Goal: Task Accomplishment & Management: Use online tool/utility

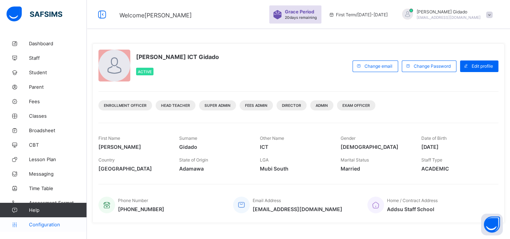
click at [47, 226] on span "Configuration" at bounding box center [58, 225] width 58 height 6
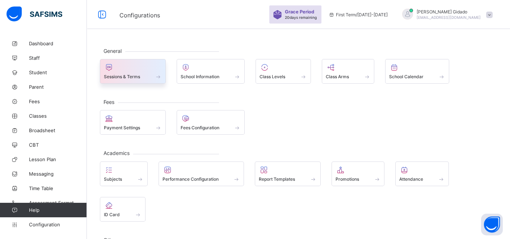
click at [137, 71] on div at bounding box center [133, 67] width 58 height 9
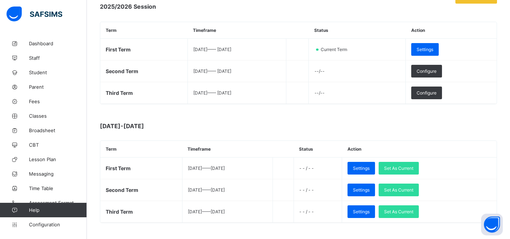
scroll to position [121, 0]
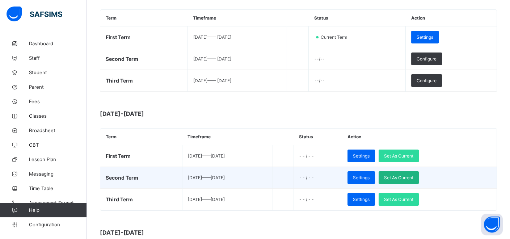
click at [412, 172] on div "Set As Current" at bounding box center [399, 177] width 40 height 13
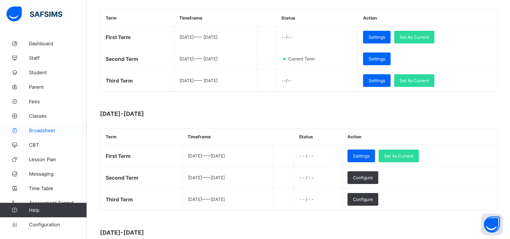
drag, startPoint x: 52, startPoint y: 129, endPoint x: 52, endPoint y: 123, distance: 5.8
click at [52, 129] on span "Broadsheet" at bounding box center [58, 130] width 58 height 6
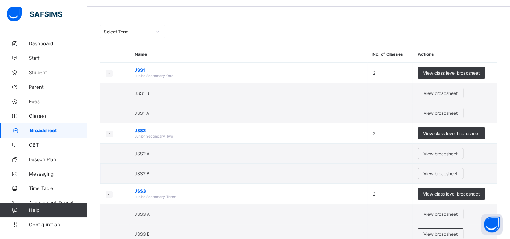
scroll to position [40, 0]
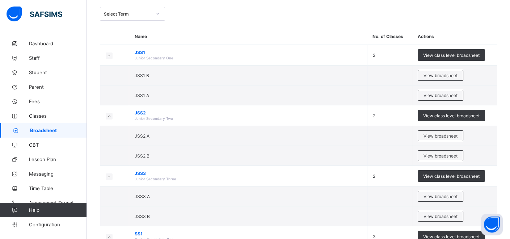
click at [435, 136] on span "View broadsheet" at bounding box center [441, 135] width 34 height 5
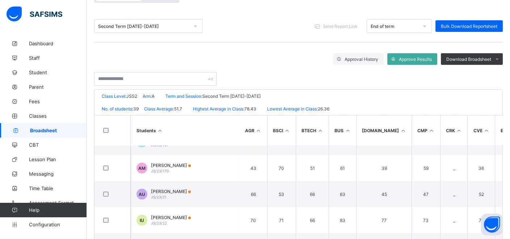
scroll to position [161, 0]
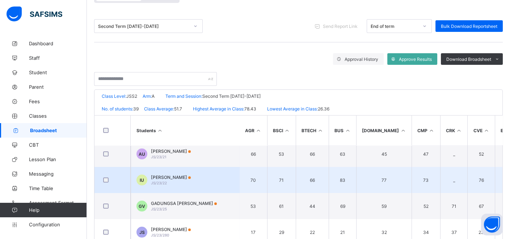
click at [178, 176] on span "IDRIS YAKUBU UMAR" at bounding box center [171, 177] width 40 height 5
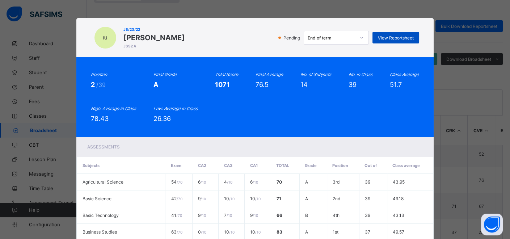
click at [383, 38] on span "View Reportsheet" at bounding box center [396, 37] width 36 height 5
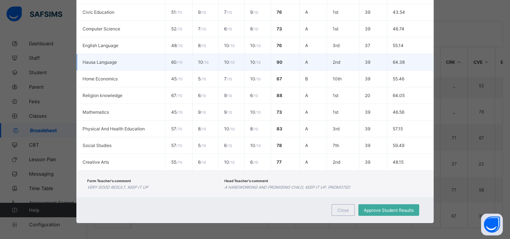
scroll to position [152, 0]
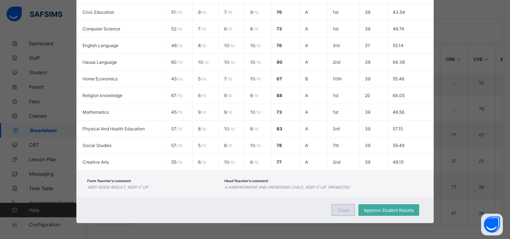
click at [348, 207] on span "Close" at bounding box center [343, 209] width 12 height 5
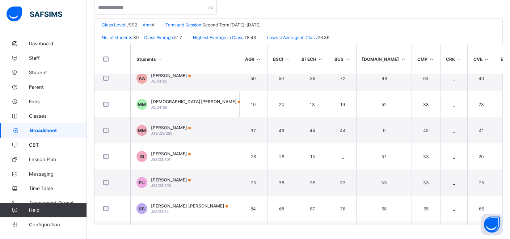
scroll to position [362, 0]
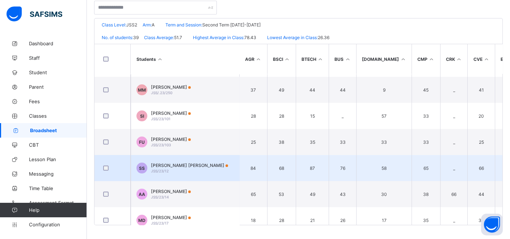
click at [214, 172] on td "SS Safiyya Adamu Salihu JSS/23/12" at bounding box center [185, 168] width 109 height 26
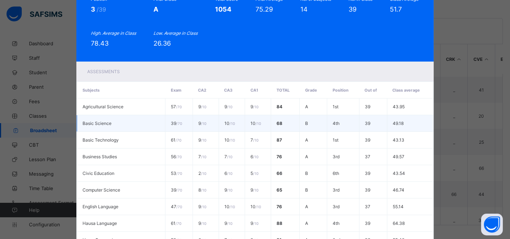
scroll to position [0, 0]
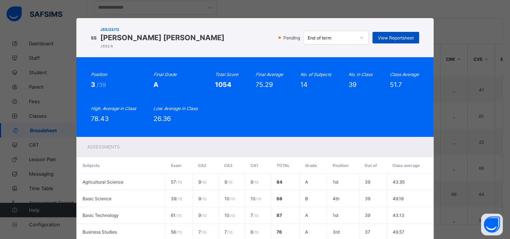
click at [402, 39] on span "View Reportsheet" at bounding box center [396, 37] width 36 height 5
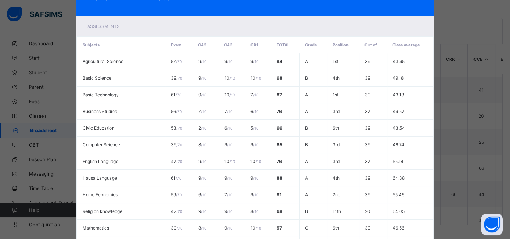
scroll to position [236, 0]
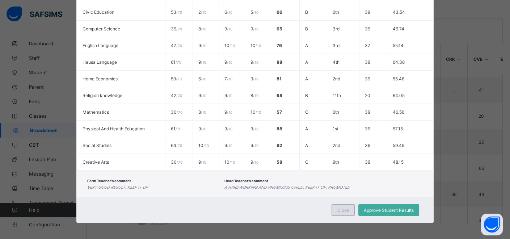
click at [341, 211] on div "Close" at bounding box center [343, 210] width 23 height 12
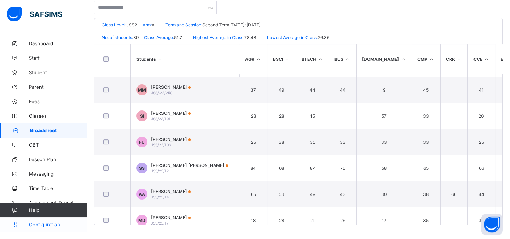
click at [47, 223] on span "Configuration" at bounding box center [58, 225] width 58 height 6
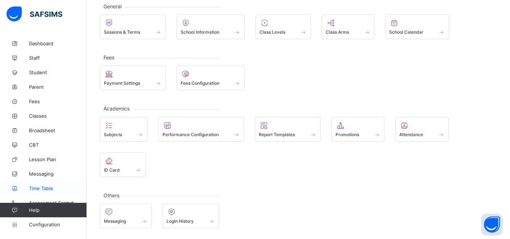
scroll to position [43, 0]
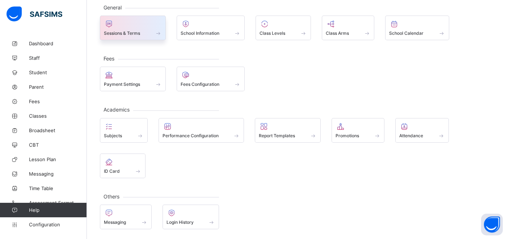
click at [130, 29] on span at bounding box center [133, 29] width 58 height 2
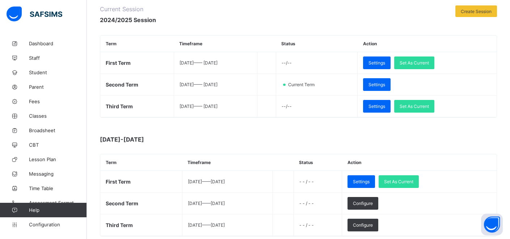
scroll to position [121, 0]
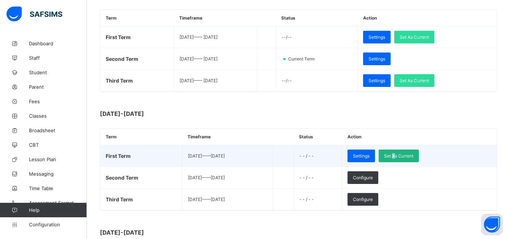
click at [413, 150] on div "Set As Current" at bounding box center [399, 156] width 40 height 13
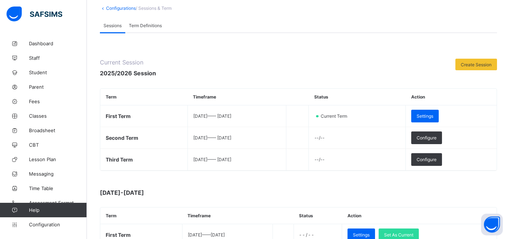
scroll to position [40, 0]
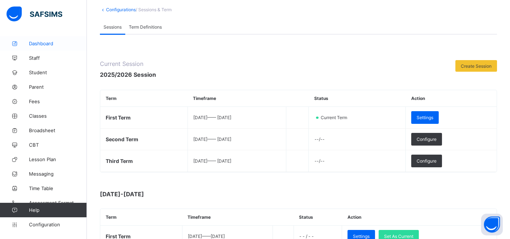
click at [44, 42] on span "Dashboard" at bounding box center [58, 44] width 58 height 6
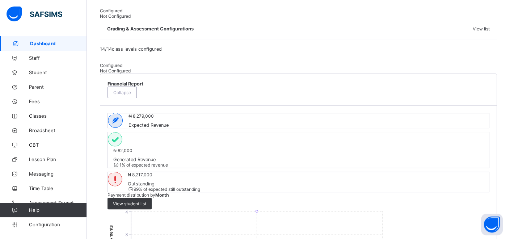
scroll to position [362, 0]
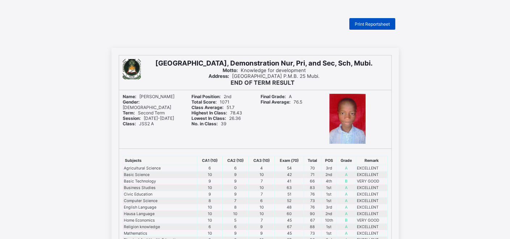
click at [384, 22] on span "Print Reportsheet" at bounding box center [372, 23] width 35 height 5
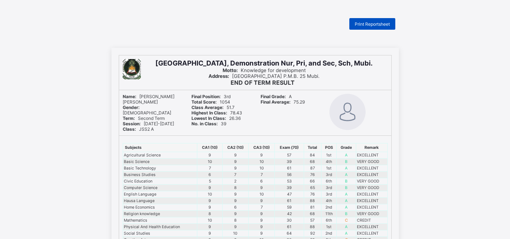
click at [387, 25] on span "Print Reportsheet" at bounding box center [372, 23] width 35 height 5
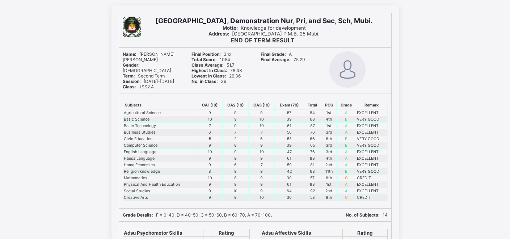
scroll to position [40, 0]
